Goal: Contribute content: Add original content to the website for others to see

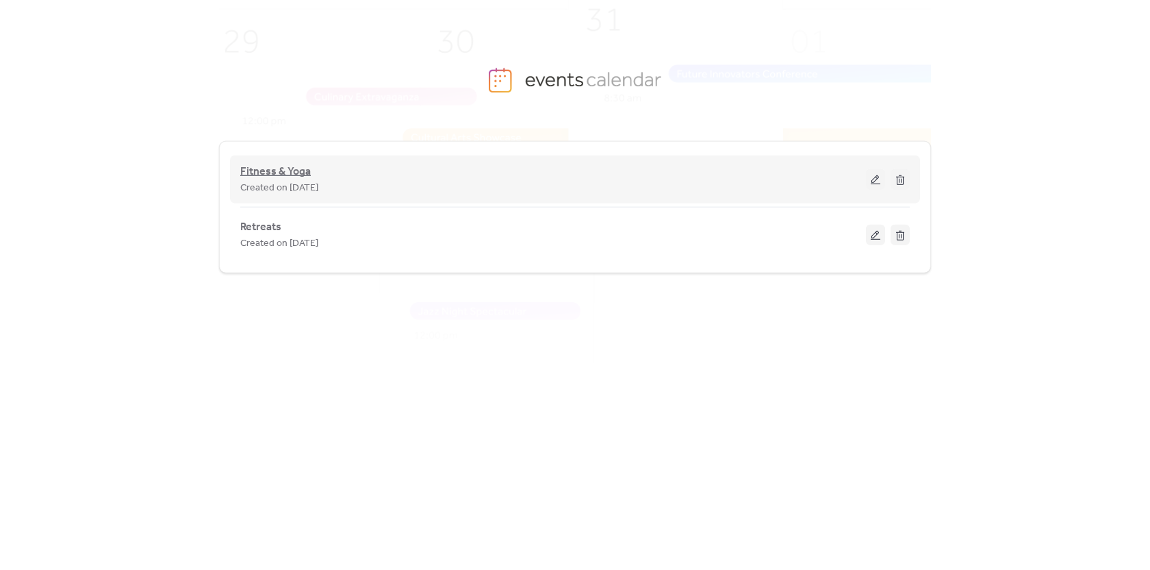
click at [287, 168] on span "Fitness & Yoga" at bounding box center [275, 172] width 71 height 16
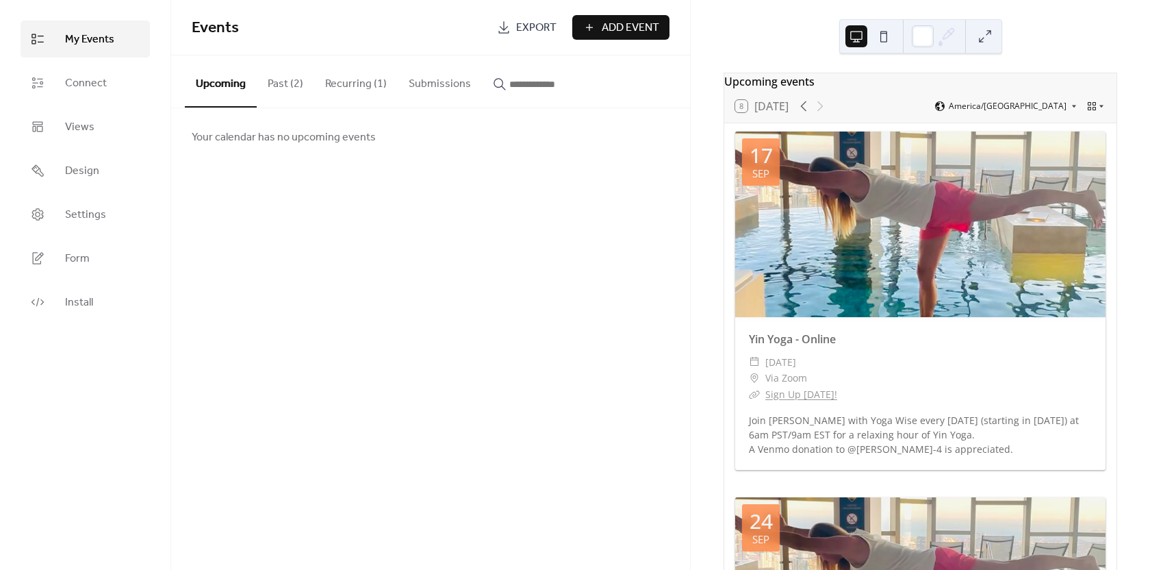
click at [570, 361] on div "Events Export Add Event Upcoming Past (2) Recurring (1) Submissions Your calend…" at bounding box center [430, 285] width 519 height 570
click at [879, 417] on div "Yin Yoga - Online ​ [DATE] ​ Via Zoom ​ Sign Up [DATE]! [PERSON_NAME] with Yoga…" at bounding box center [920, 393] width 370 height 153
click at [343, 79] on button "Recurring (1)" at bounding box center [356, 80] width 84 height 51
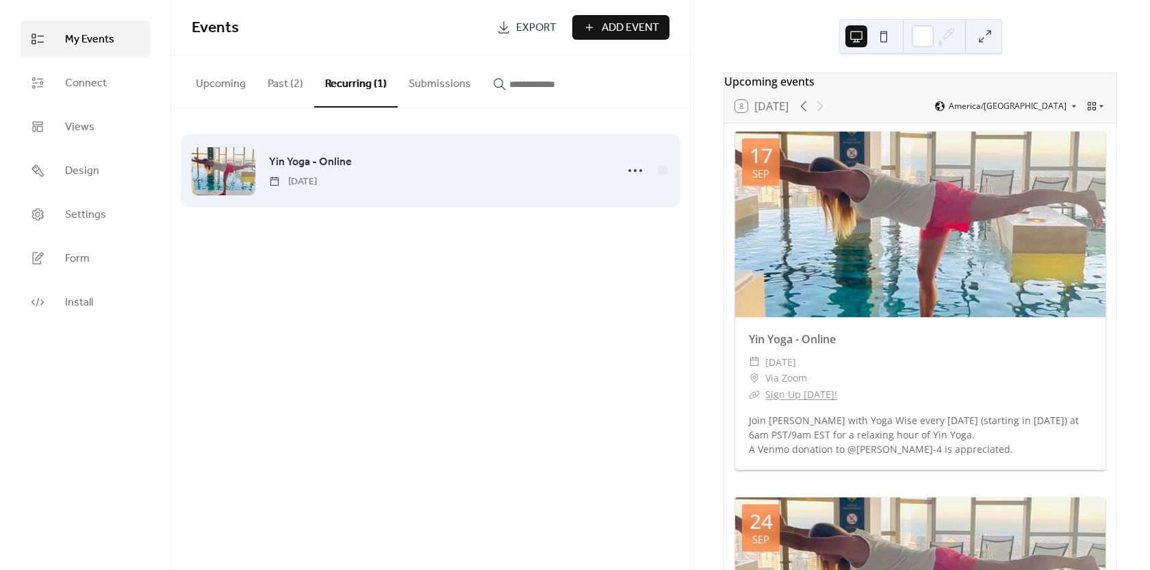
click at [341, 157] on span "Yin Yoga - Online" at bounding box center [310, 162] width 83 height 16
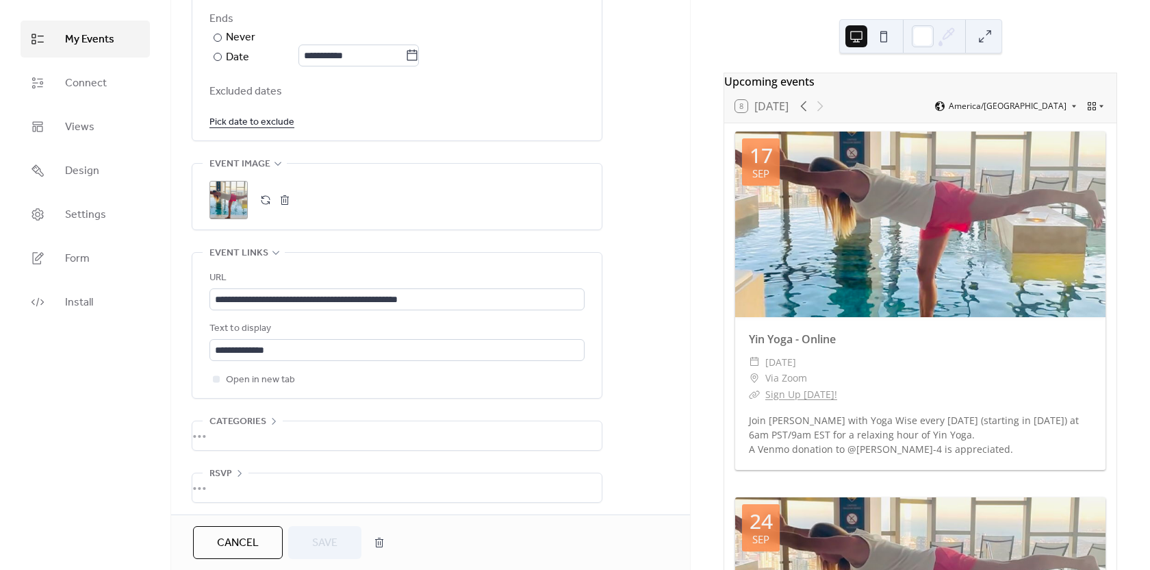
scroll to position [821, 0]
click at [268, 197] on button "button" at bounding box center [265, 196] width 19 height 19
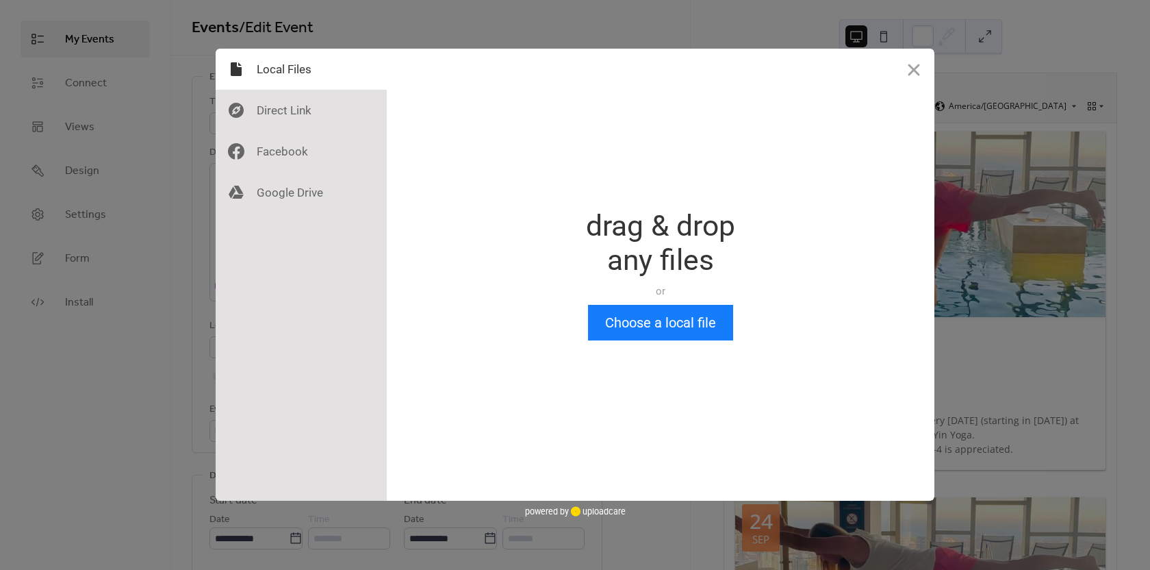
scroll to position [0, 0]
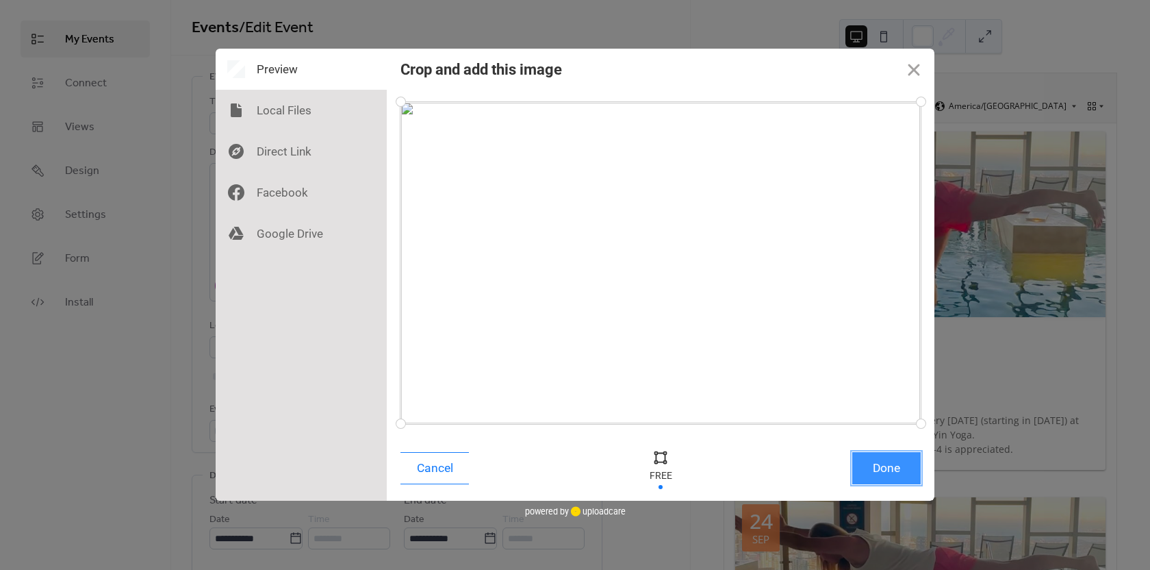
click at [878, 465] on button "Done" at bounding box center [887, 468] width 68 height 32
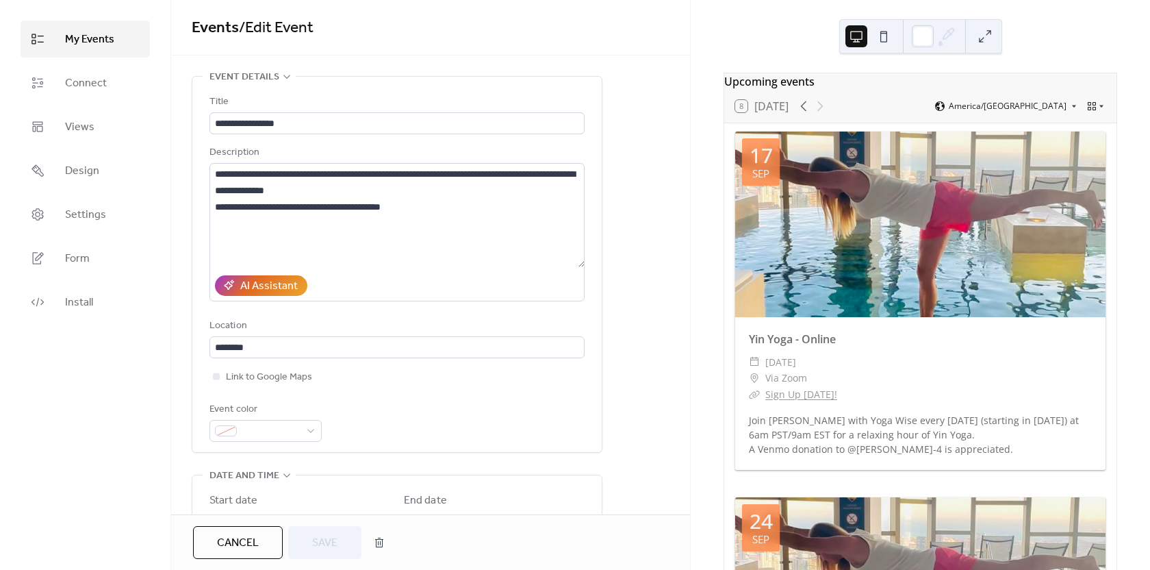
scroll to position [758, 0]
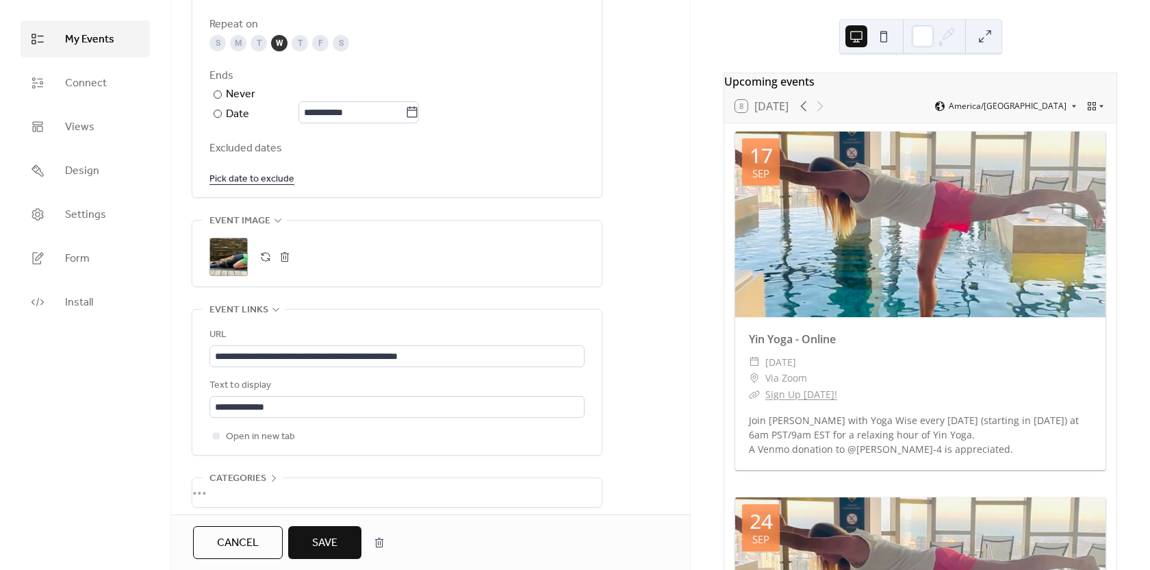
click at [342, 554] on button "Save" at bounding box center [324, 542] width 73 height 33
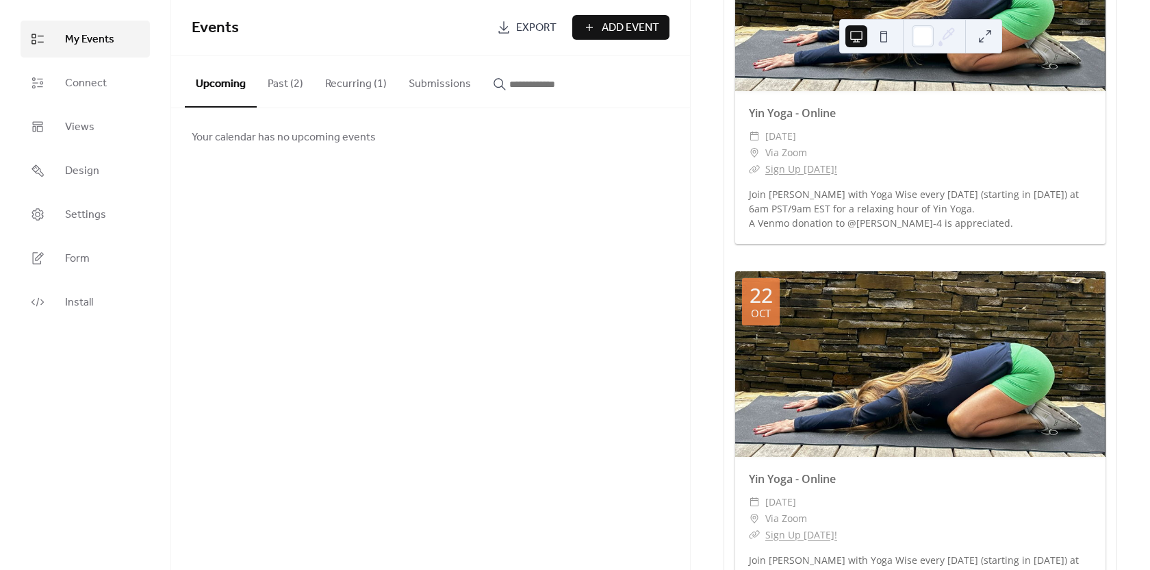
scroll to position [1795, 0]
